Goal: Task Accomplishment & Management: Manage account settings

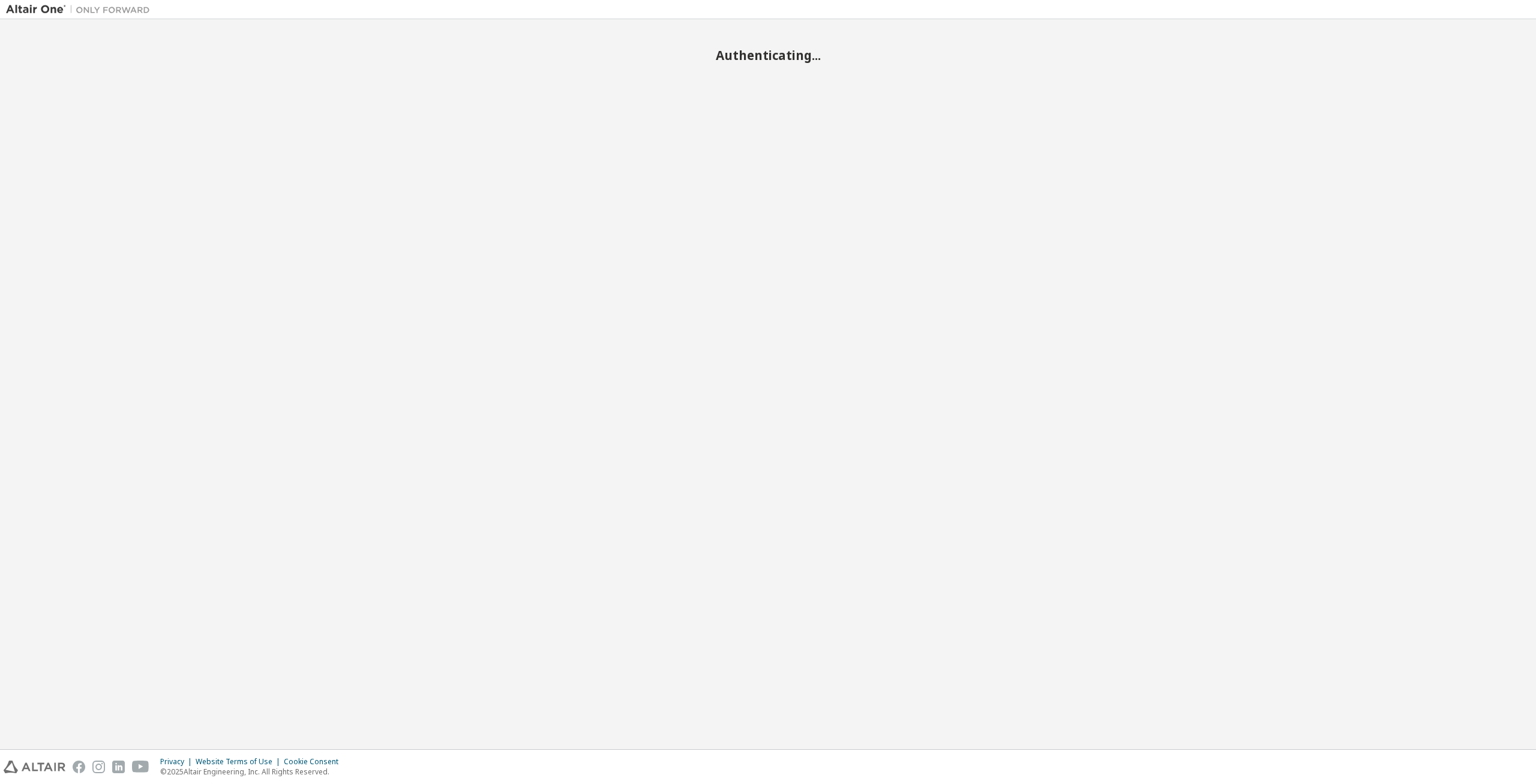
click at [905, 101] on div "Authenticating..." at bounding box center [768, 384] width 1524 height 718
click at [648, 125] on div "Authenticating..." at bounding box center [768, 384] width 1524 height 718
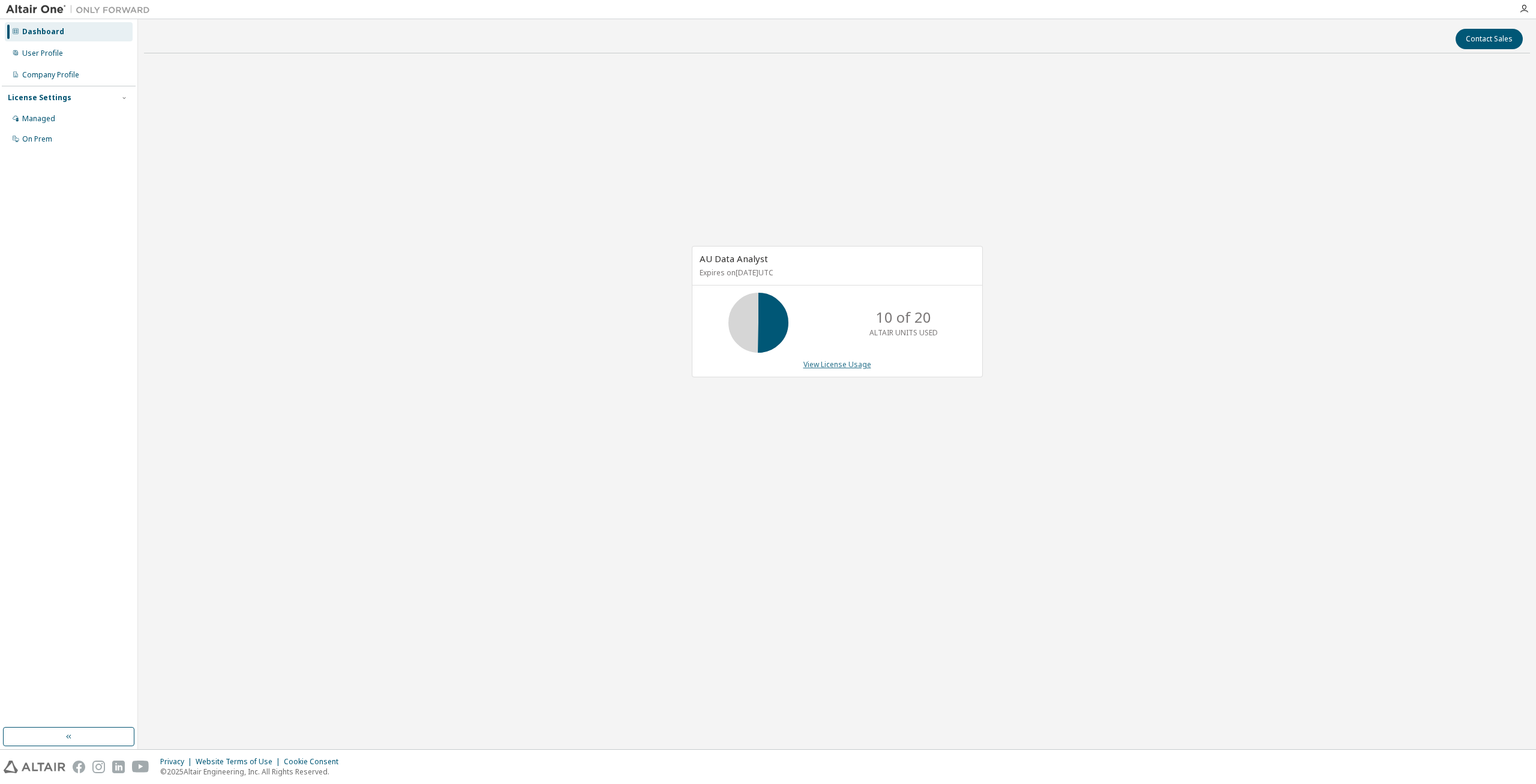
click at [834, 367] on link "View License Usage" at bounding box center [837, 364] width 67 height 11
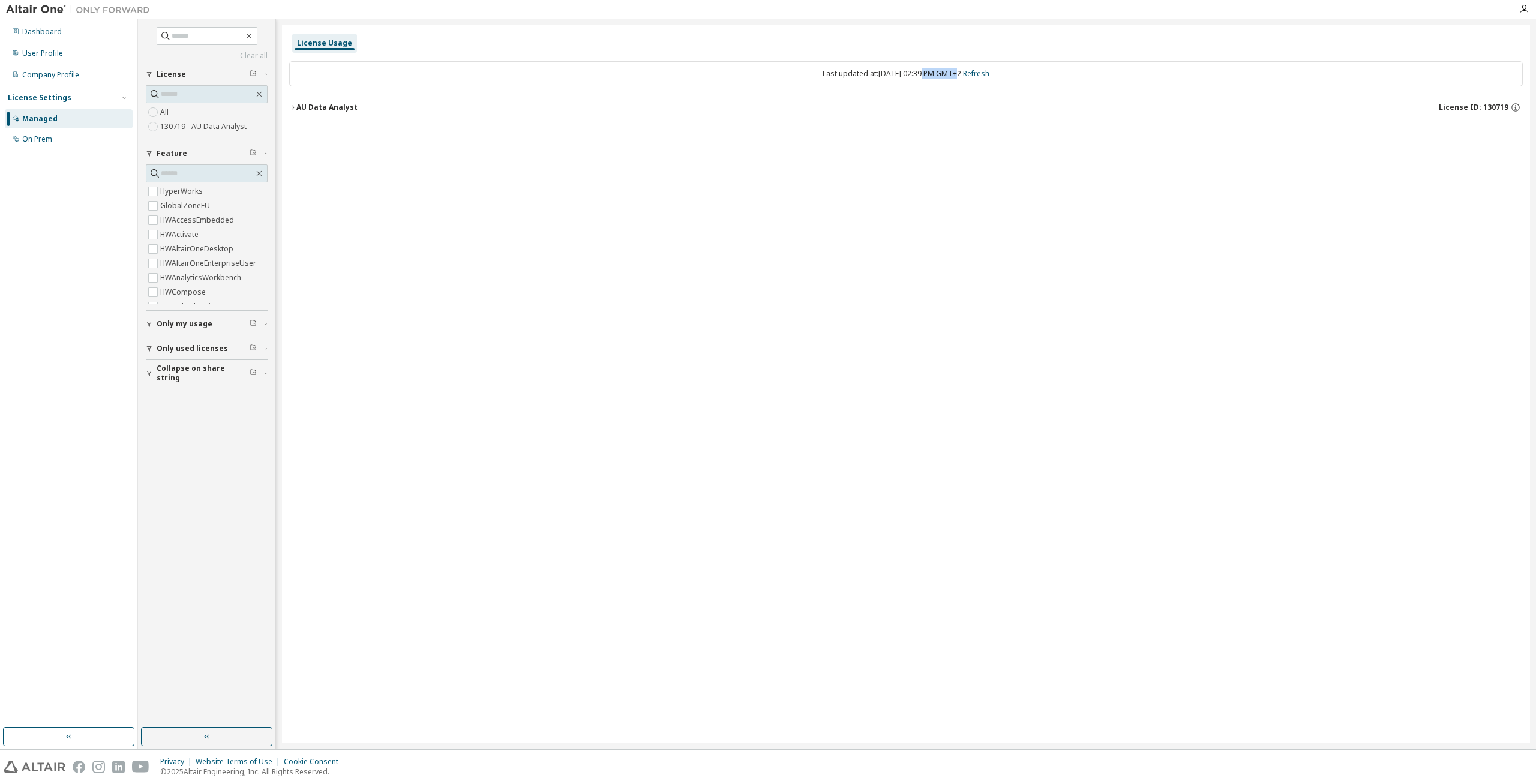
drag, startPoint x: 919, startPoint y: 74, endPoint x: 936, endPoint y: 77, distance: 17.3
click at [936, 77] on div "Last updated at: Mon 2025-09-08 02:39 PM GMT+2 Refresh" at bounding box center [907, 74] width 1234 height 25
click at [808, 76] on div "Last updated at: Mon 2025-09-08 02:39 PM GMT+2 Refresh" at bounding box center [907, 74] width 1234 height 25
click at [294, 110] on icon "button" at bounding box center [293, 107] width 7 height 7
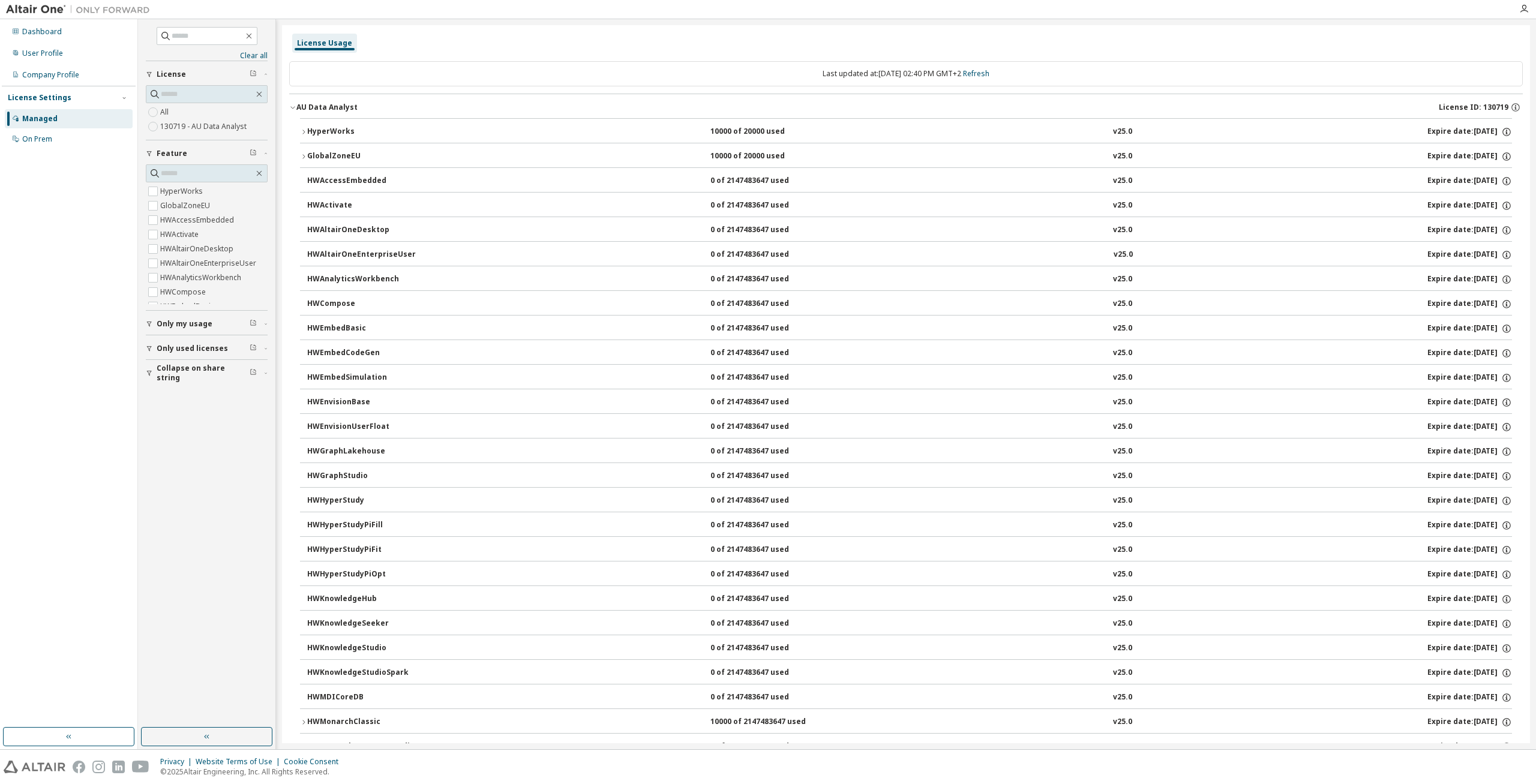
click at [294, 110] on icon "button" at bounding box center [293, 107] width 7 height 7
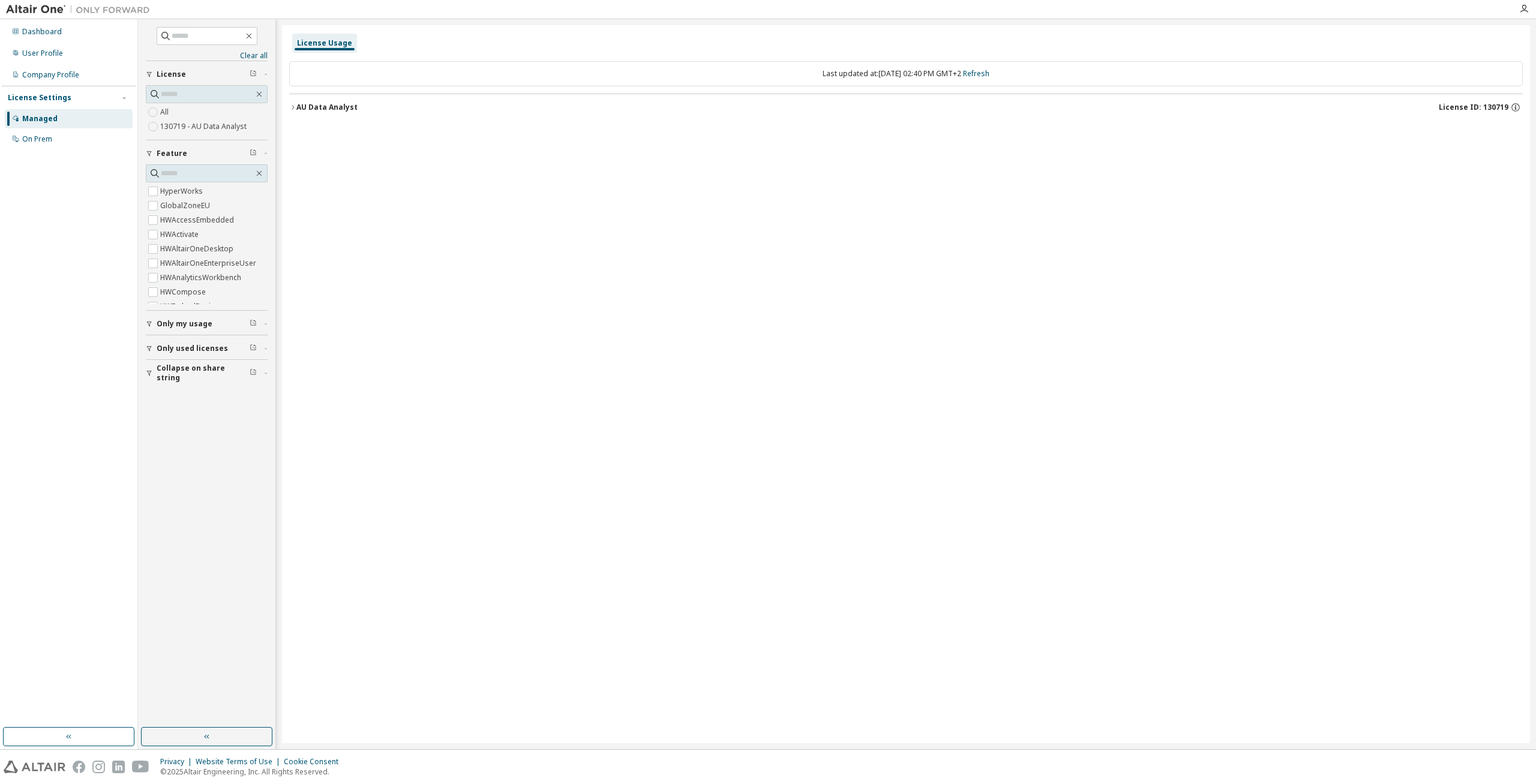
click at [995, 68] on div "Last updated at: Mon 2025-09-08 02:40 PM GMT+2 Refresh" at bounding box center [907, 74] width 1234 height 25
click at [989, 74] on link "Refresh" at bounding box center [976, 73] width 26 height 11
click at [291, 108] on icon "button" at bounding box center [293, 107] width 7 height 7
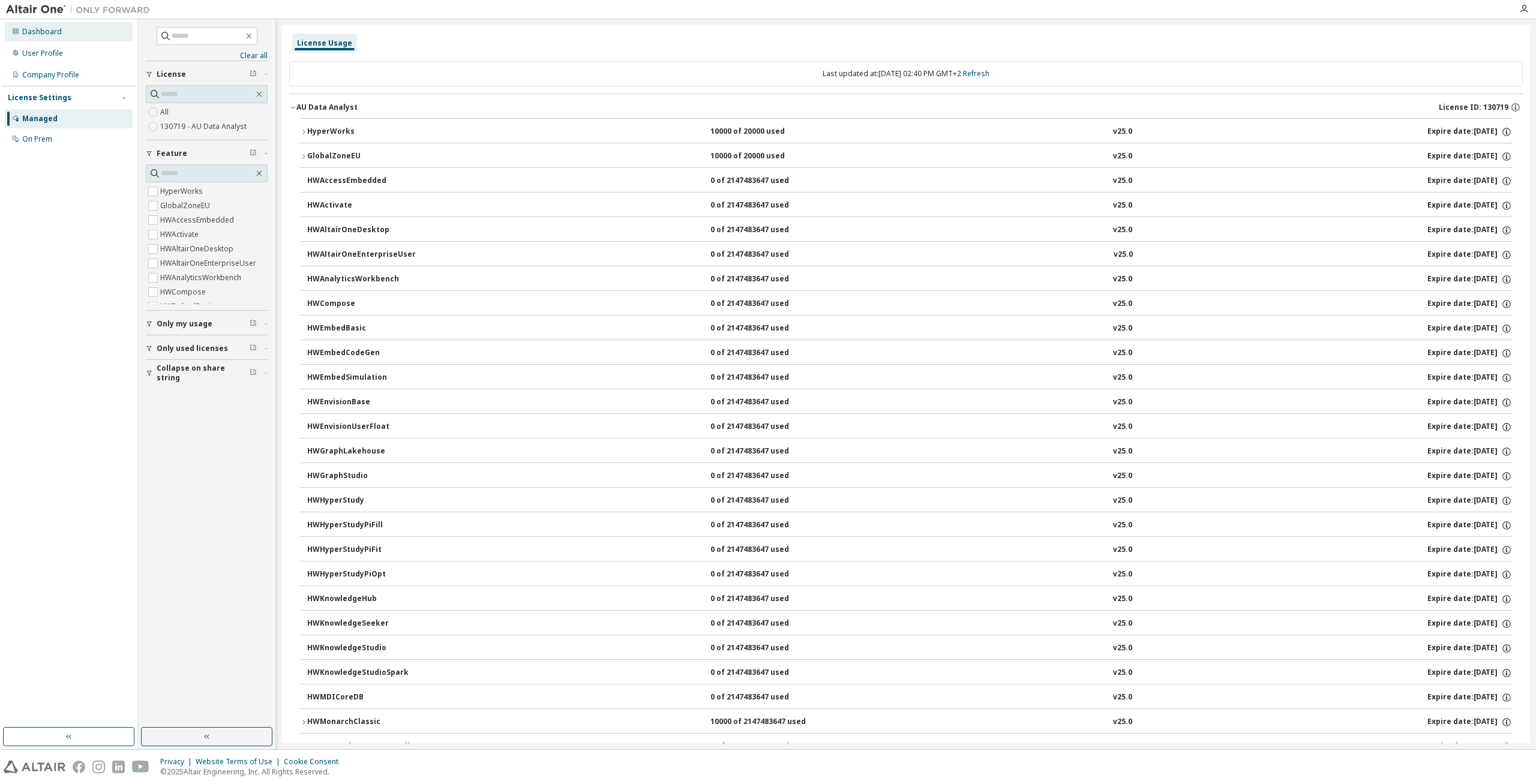
click at [62, 38] on div "Dashboard" at bounding box center [68, 32] width 128 height 19
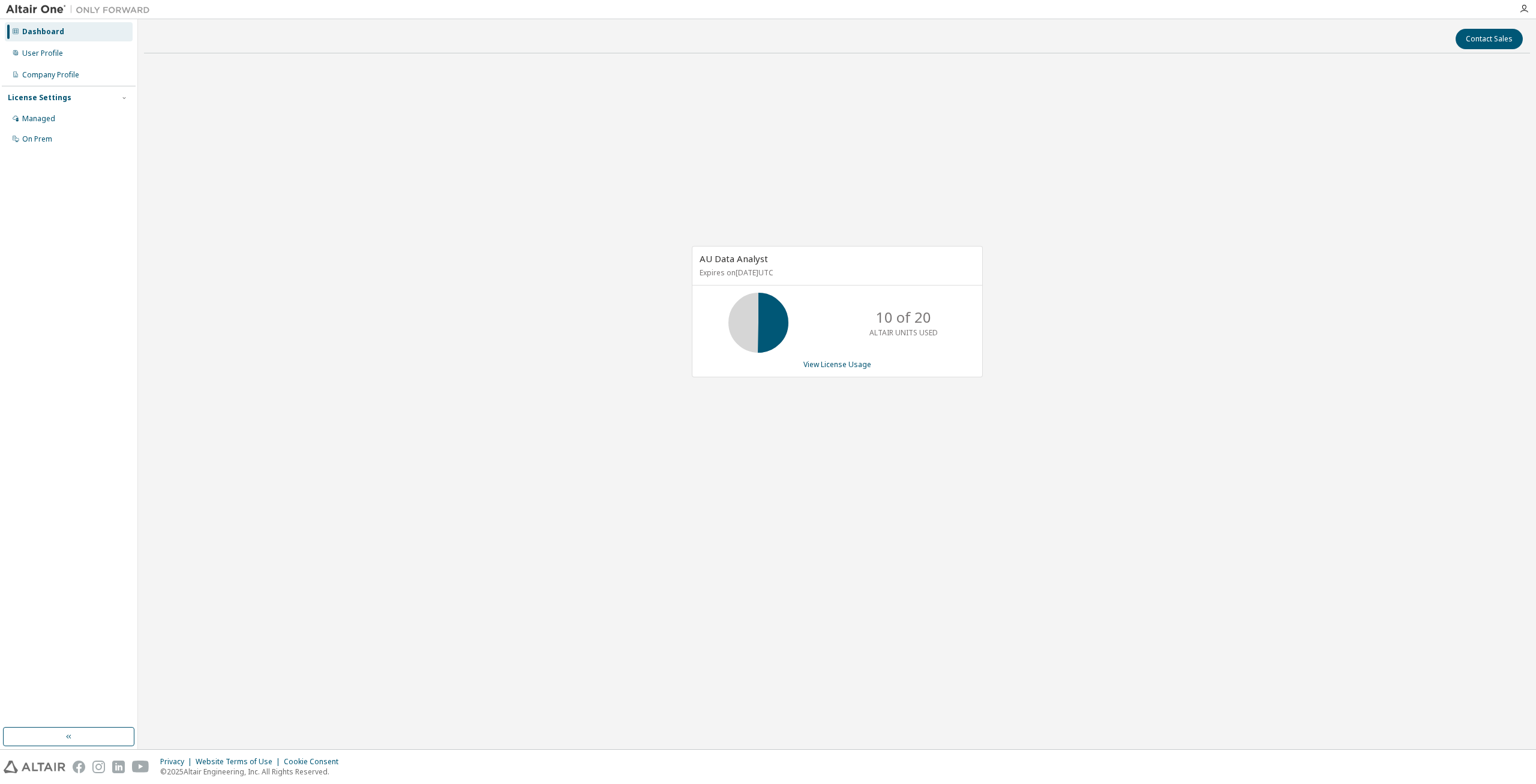
drag, startPoint x: 797, startPoint y: 164, endPoint x: 1220, endPoint y: 124, distance: 424.9
click at [799, 164] on div "AU Data Analyst Expires on [DATE] UTC 10 of 20 ALTAIR UNITS USED View License U…" at bounding box center [837, 317] width 1386 height 510
click at [273, 81] on div "AU Data Analyst Expires on [DATE] UTC 10 of 20 ALTAIR UNITS USED View License U…" at bounding box center [837, 317] width 1386 height 510
click at [94, 58] on div "User Profile" at bounding box center [68, 54] width 128 height 19
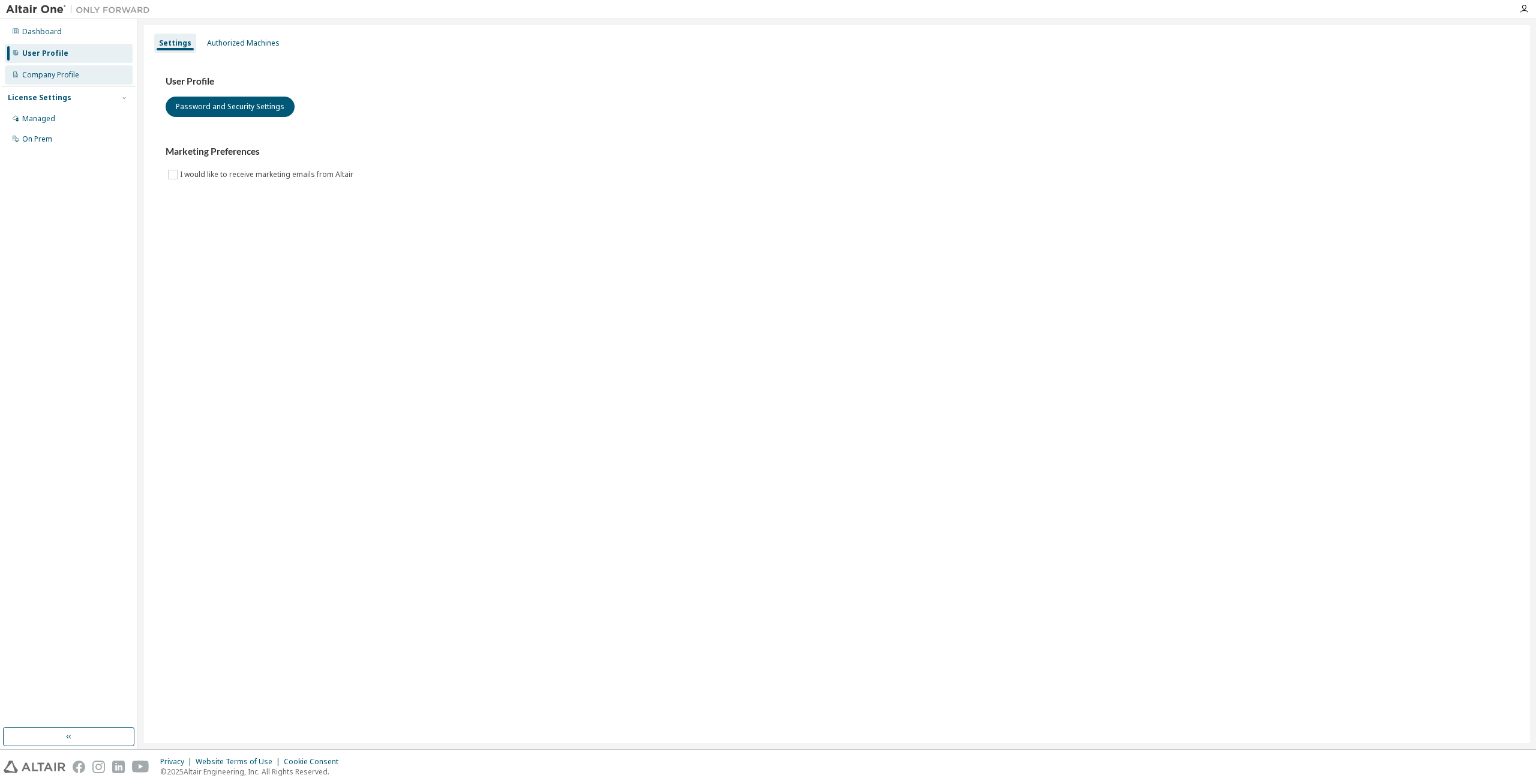
click at [79, 74] on div "Company Profile" at bounding box center [68, 75] width 128 height 19
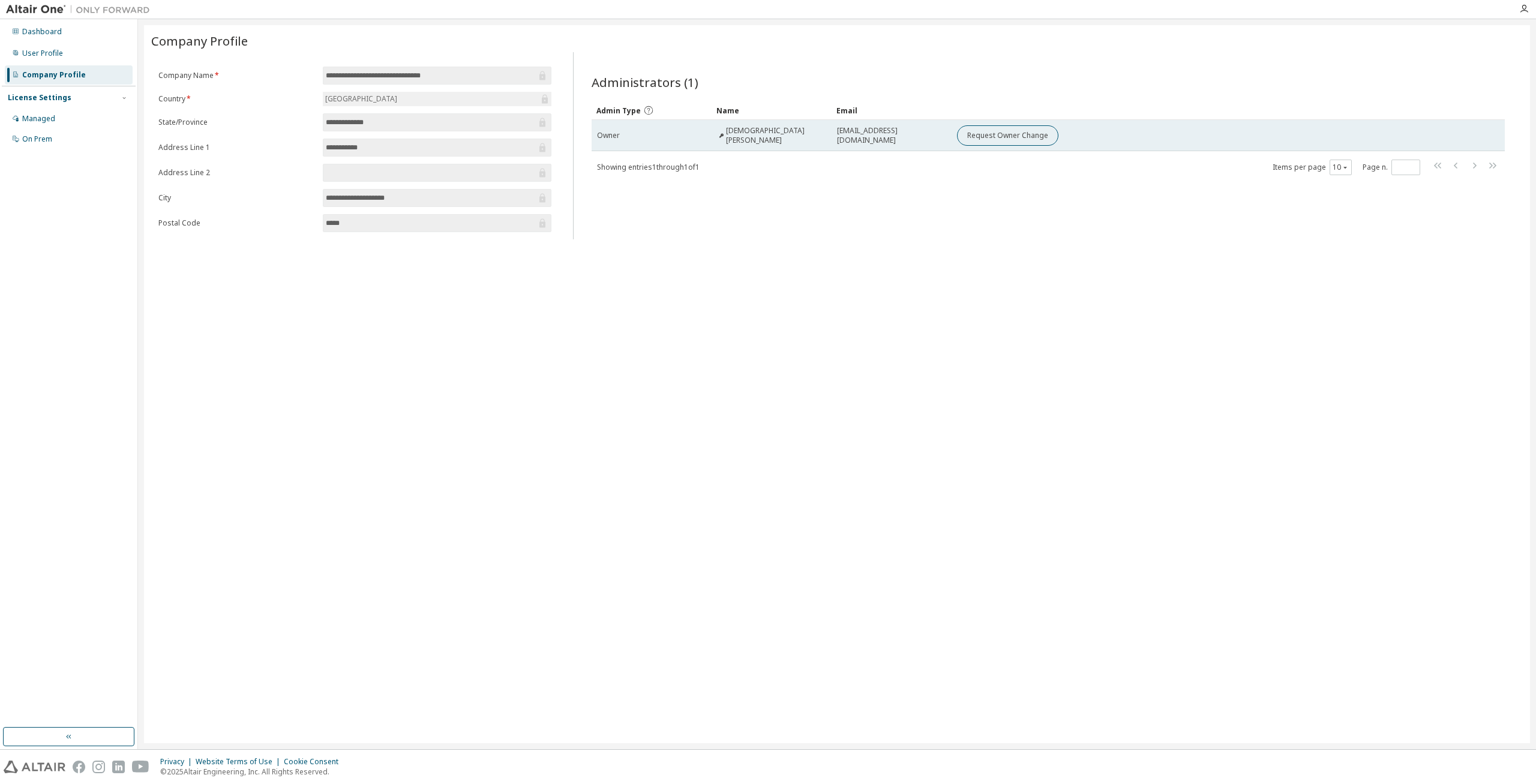
click at [627, 136] on div "Owner" at bounding box center [651, 136] width 109 height 10
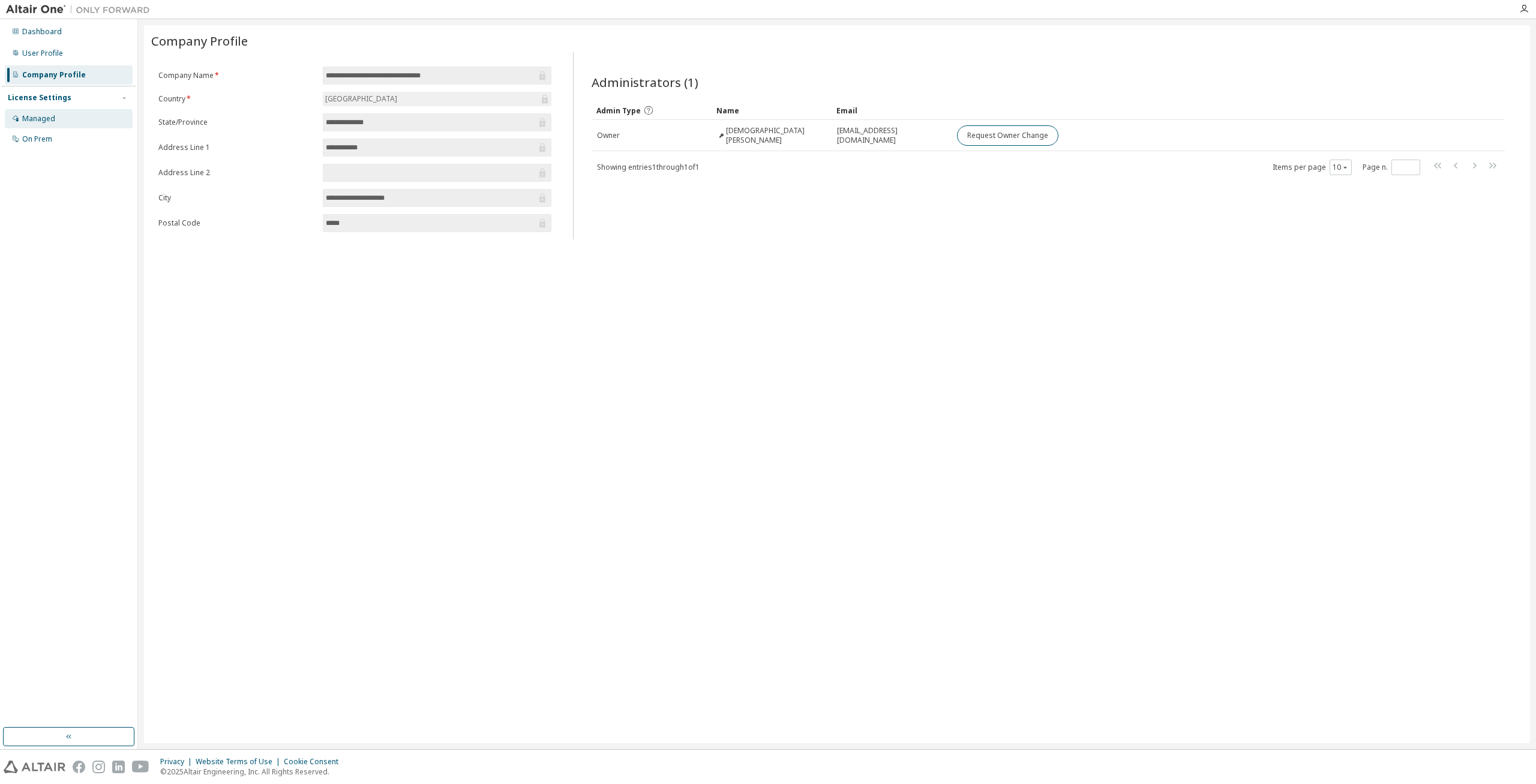
click at [74, 116] on div "Managed" at bounding box center [68, 118] width 128 height 19
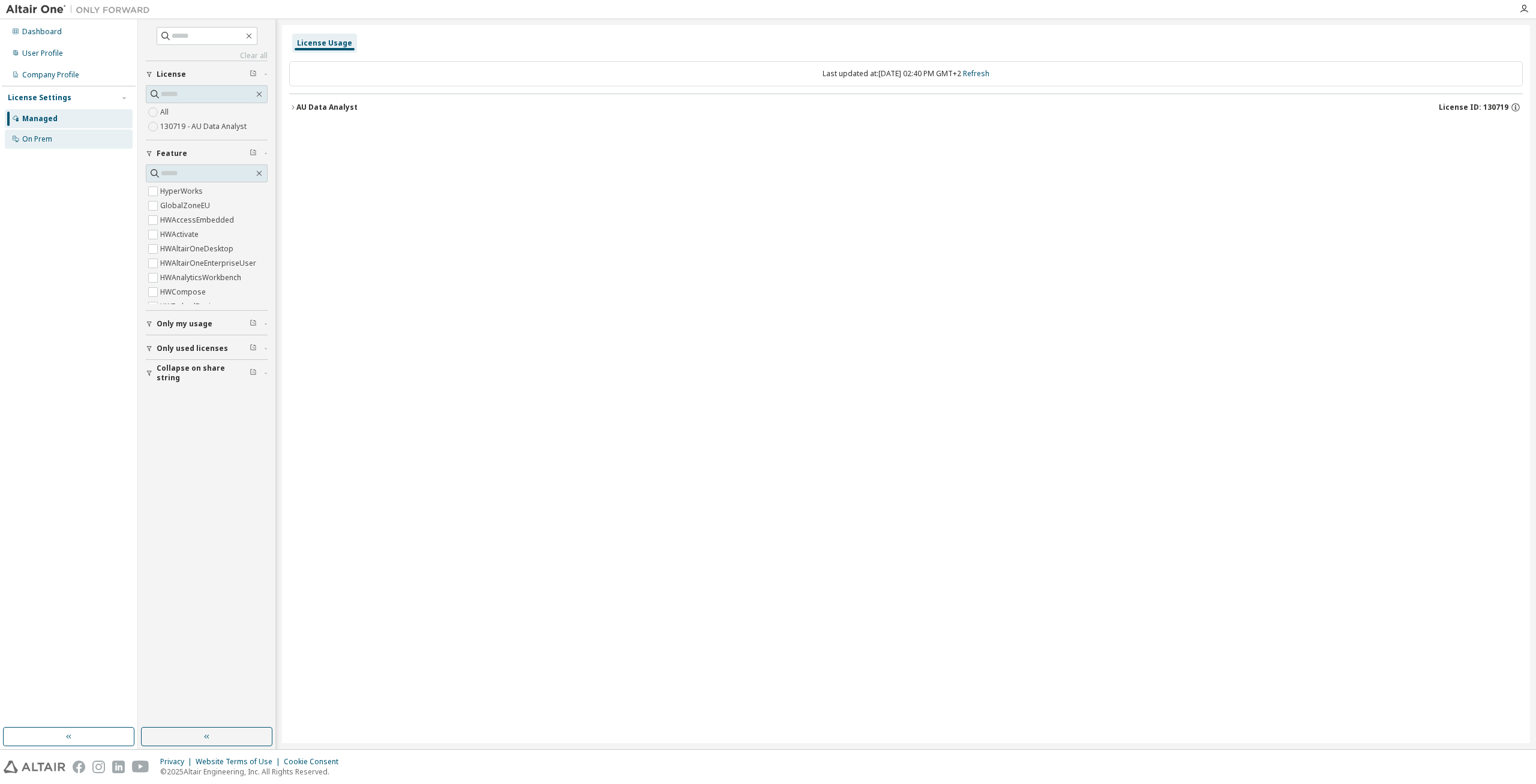
click at [71, 141] on div "On Prem" at bounding box center [68, 139] width 128 height 19
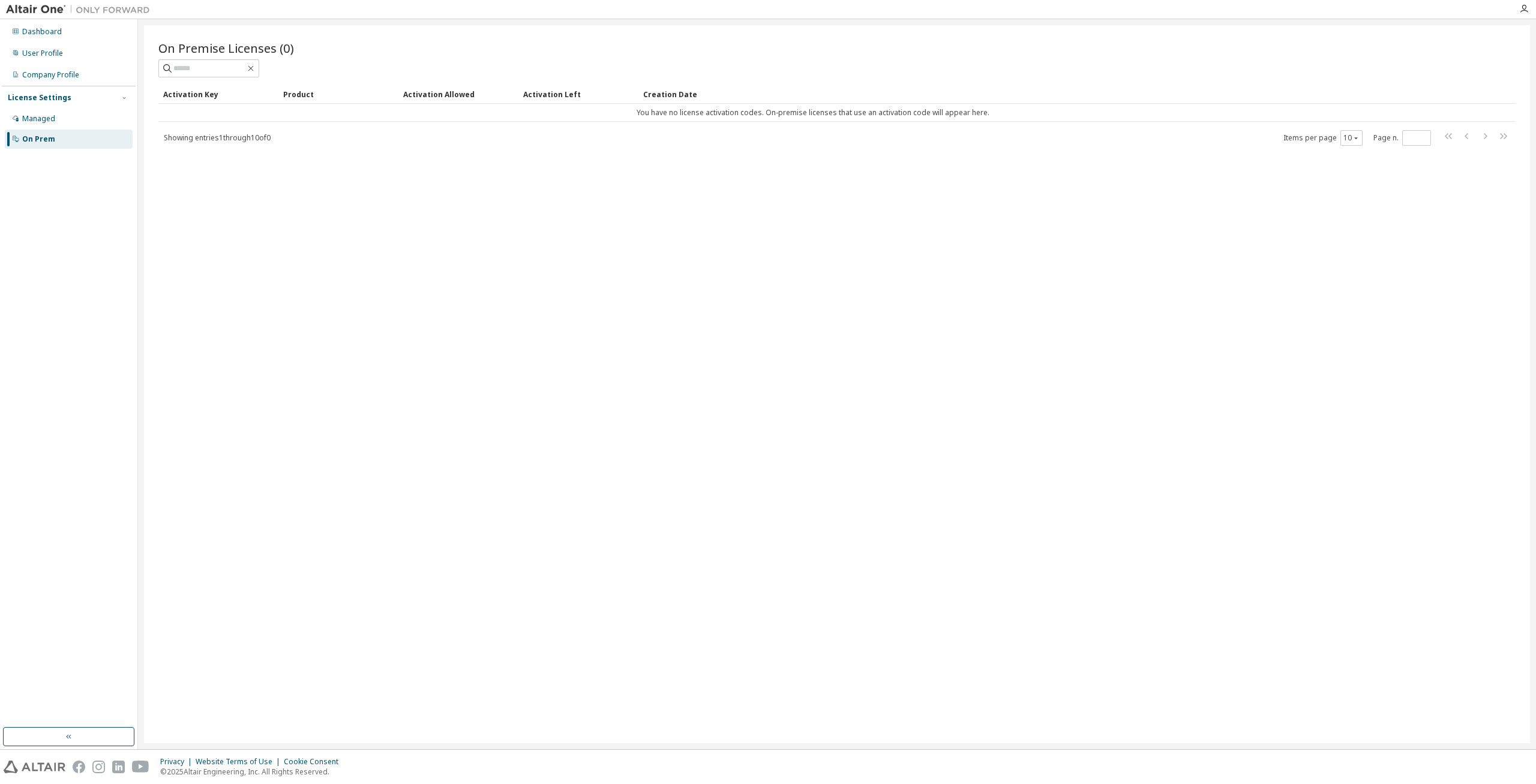
click at [371, 266] on div "On Premise Licenses (0) Clear Load Save Save As Field Operator Value Select fil…" at bounding box center [837, 384] width 1386 height 718
click at [1526, 12] on icon "button" at bounding box center [1524, 9] width 10 height 10
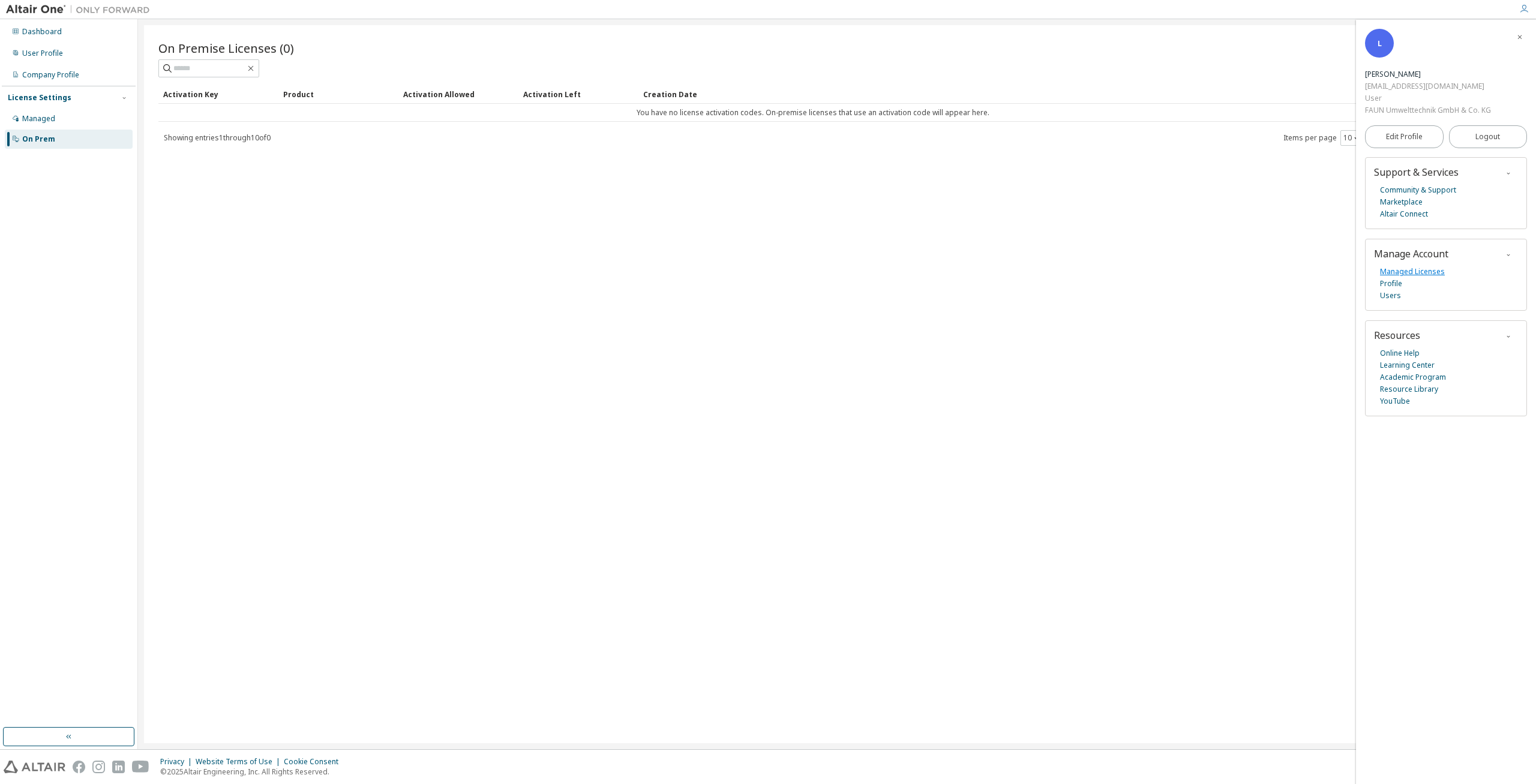
click at [1436, 271] on link "Managed Licenses" at bounding box center [1412, 271] width 64 height 12
click at [1514, 36] on span "button" at bounding box center [1520, 37] width 12 height 19
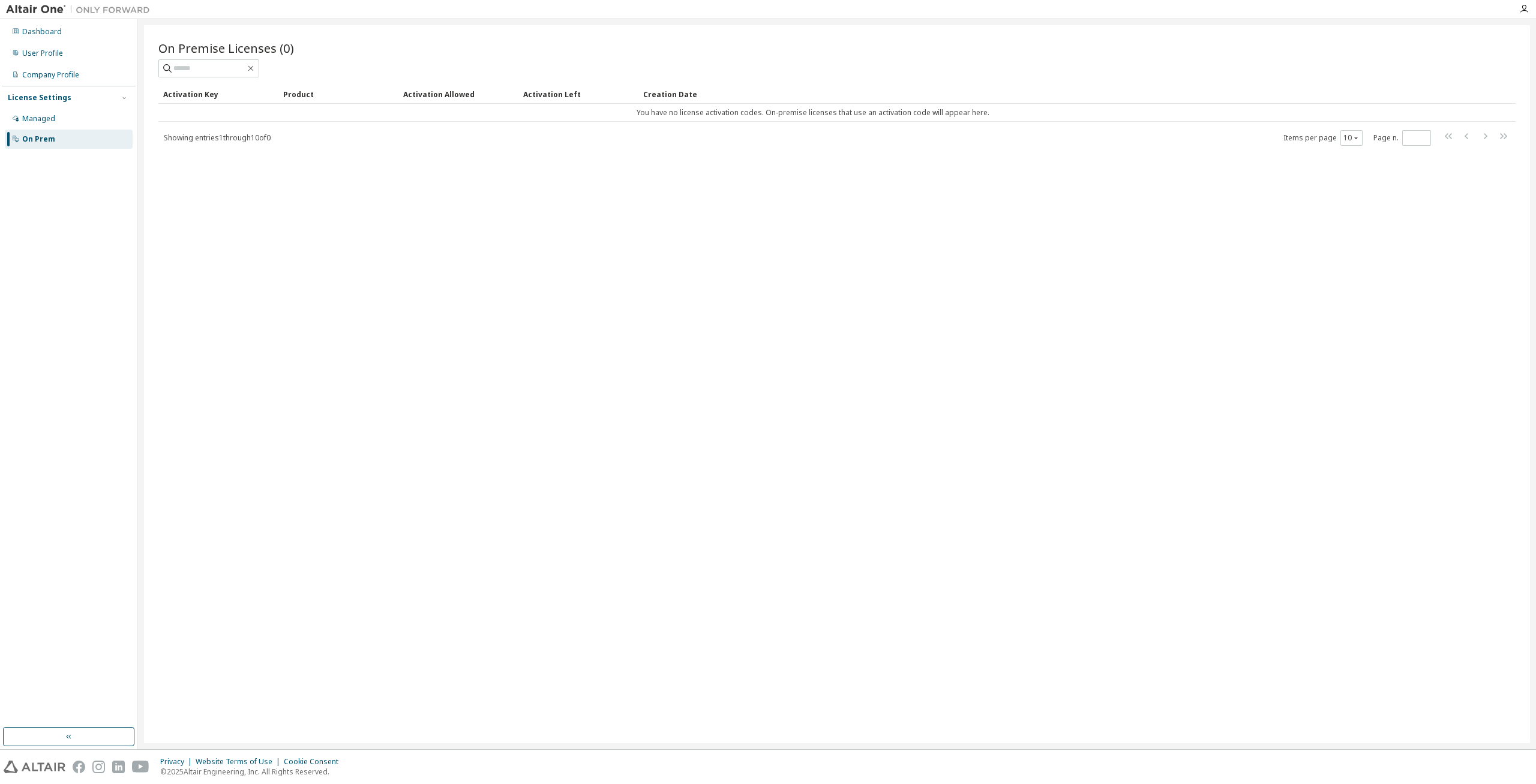
drag, startPoint x: 1118, startPoint y: 315, endPoint x: 1121, endPoint y: 327, distance: 12.4
click at [1118, 316] on div "On Premise Licenses (0) Clear Load Save Save As Field Operator Value Select fil…" at bounding box center [837, 384] width 1386 height 718
click at [1058, 249] on div "On Premise Licenses (0) Clear Load Save Save As Field Operator Value Select fil…" at bounding box center [837, 384] width 1386 height 718
click at [31, 121] on div "Managed" at bounding box center [38, 118] width 33 height 10
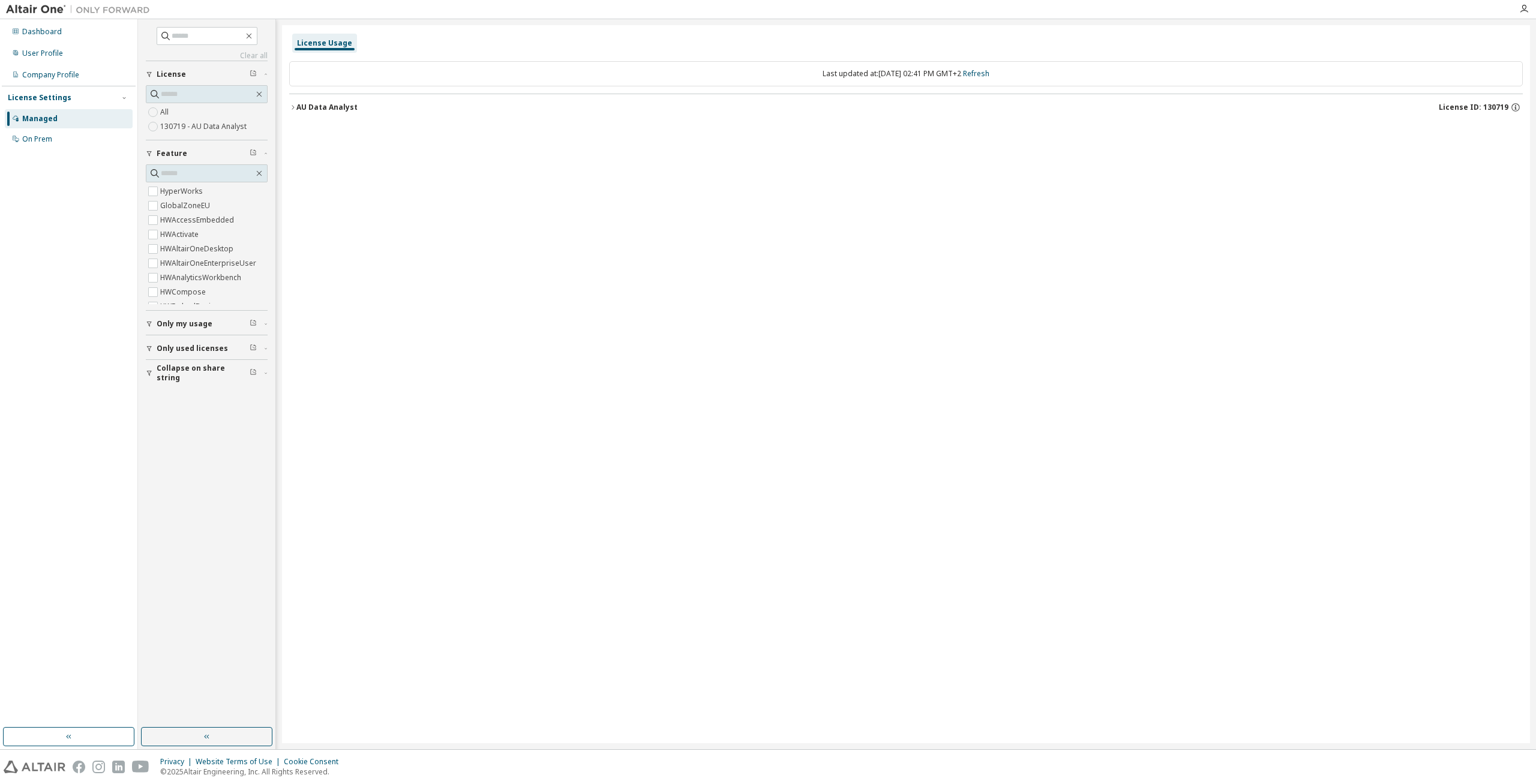
click at [332, 105] on div "AU Data Analyst" at bounding box center [327, 108] width 62 height 10
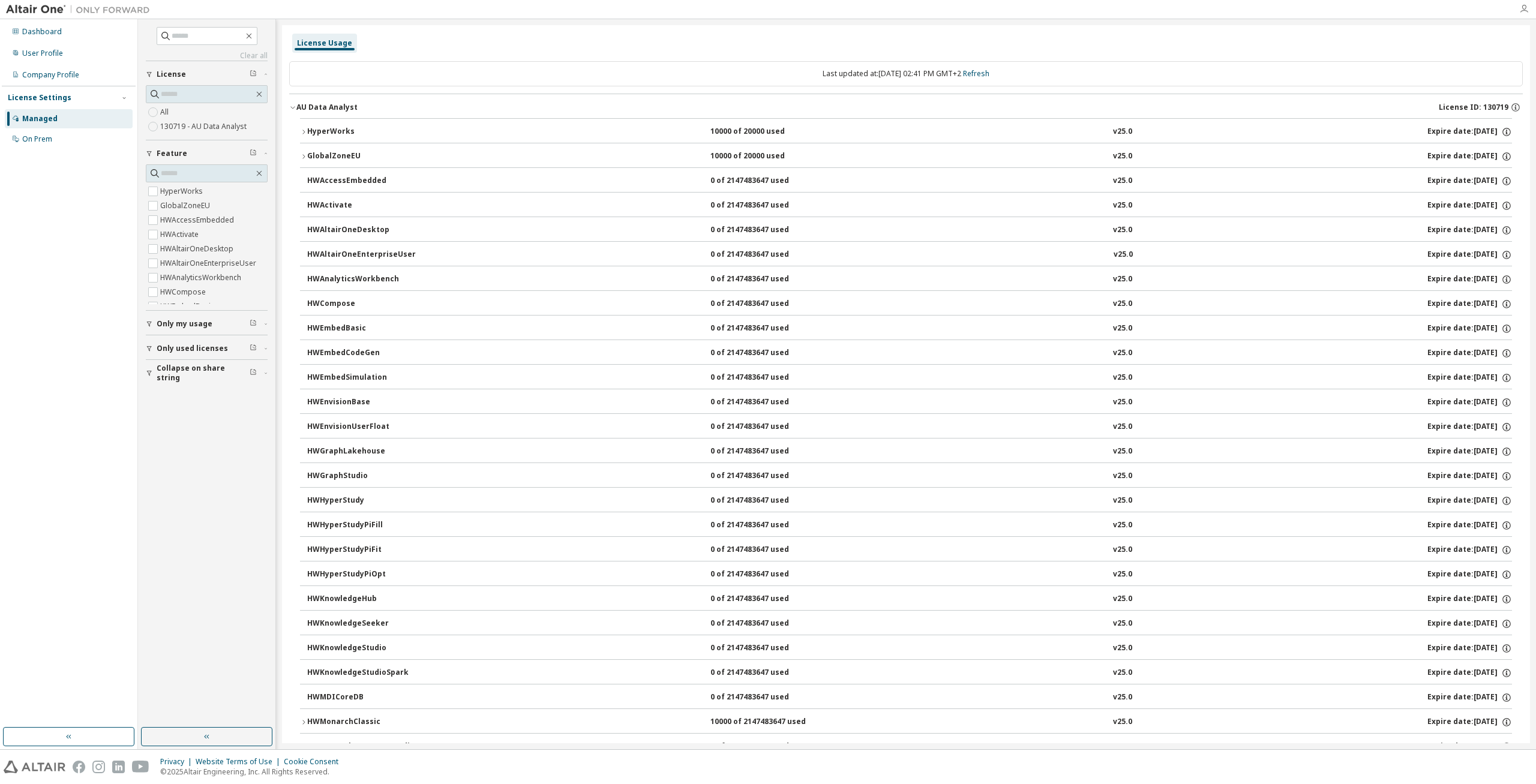
click at [1525, 5] on icon "button" at bounding box center [1524, 9] width 10 height 10
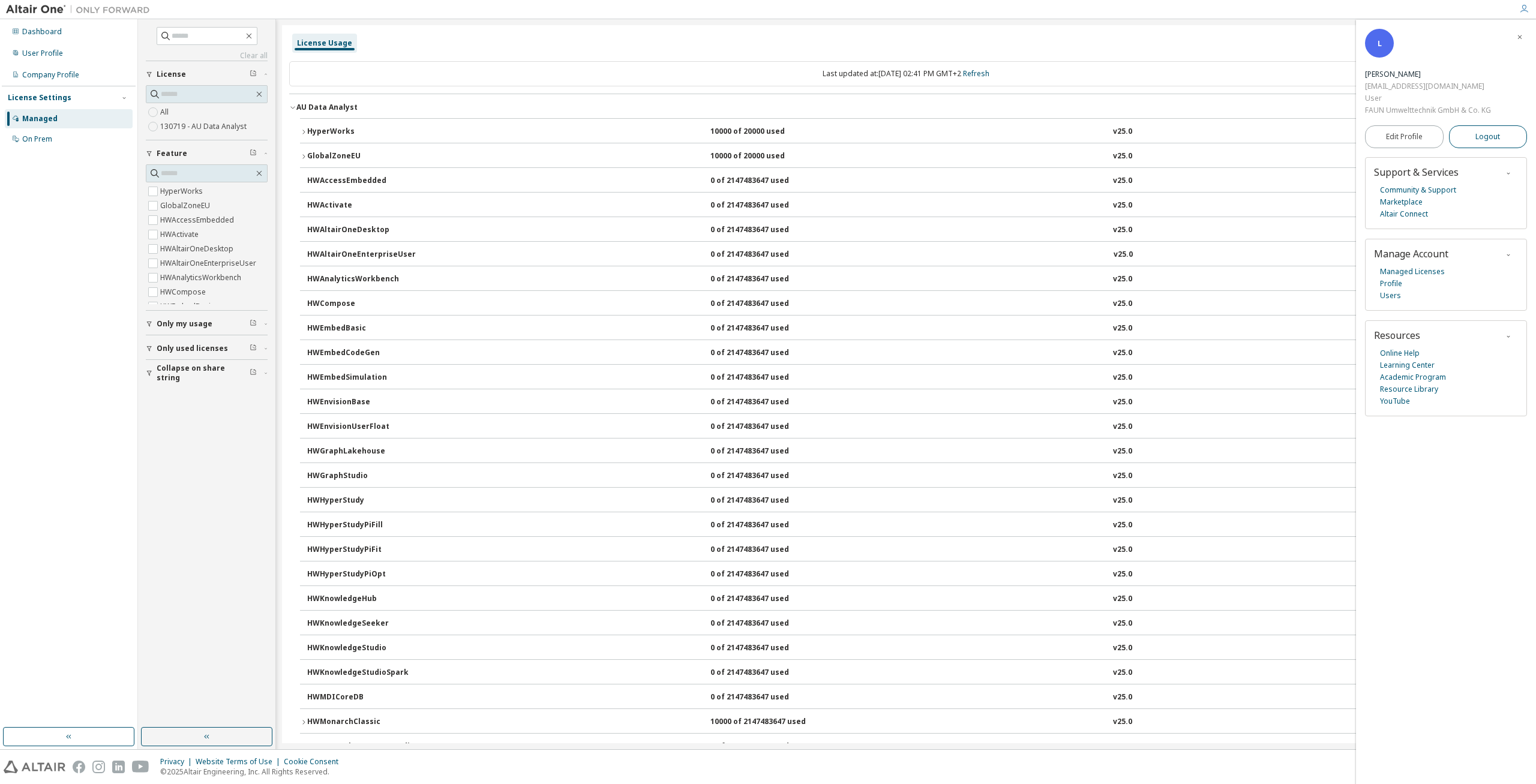
click at [1491, 133] on span "Logout" at bounding box center [1488, 137] width 25 height 12
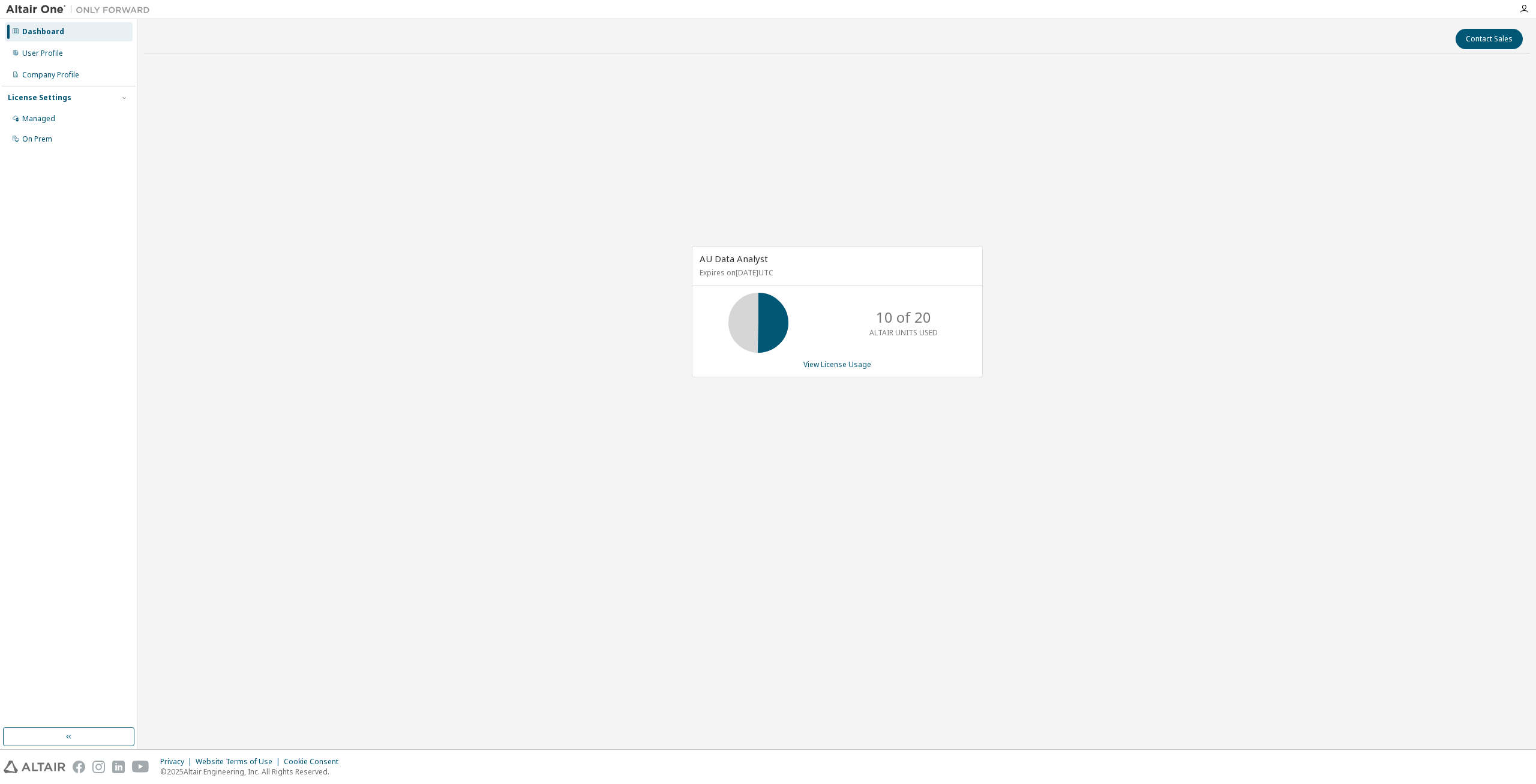
click at [823, 370] on div "AU Data Analyst Expires on [DATE] UTC 10 of 20 ALTAIR UNITS USED View License U…" at bounding box center [837, 312] width 291 height 132
drag, startPoint x: 723, startPoint y: 266, endPoint x: 793, endPoint y: 271, distance: 70.2
click at [793, 271] on div "AU Data Analyst Expires on [DATE] UTC" at bounding box center [836, 266] width 290 height 39
click at [807, 271] on p "Expires on [DATE] UTC" at bounding box center [835, 272] width 272 height 11
click at [854, 367] on link "View License Usage" at bounding box center [837, 364] width 67 height 11
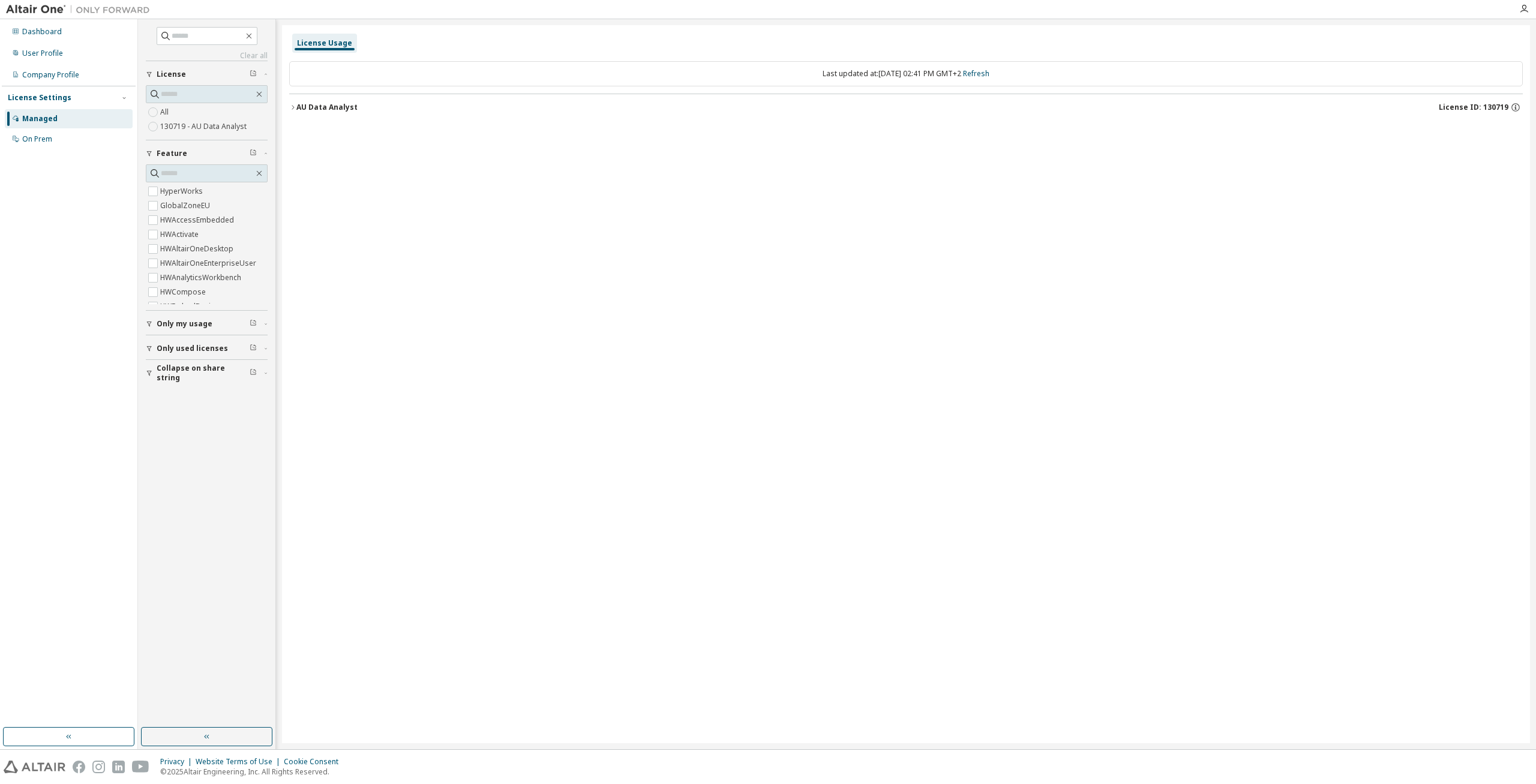
click at [699, 235] on div "License Usage Last updated at: [DATE] 02:41 PM GMT+2 Refresh AU Data Analyst Li…" at bounding box center [906, 384] width 1248 height 718
click at [590, 238] on div "License Usage Last updated at: [DATE] 02:41 PM GMT+2 Refresh AU Data Analyst Li…" at bounding box center [906, 384] width 1248 height 718
drag, startPoint x: 684, startPoint y: 231, endPoint x: 695, endPoint y: 231, distance: 11.0
click at [687, 231] on div "License Usage Last updated at: [DATE] 02:41 PM GMT+2 Refresh AU Data Analyst Li…" at bounding box center [906, 384] width 1248 height 718
